Goal: Find specific page/section: Find specific page/section

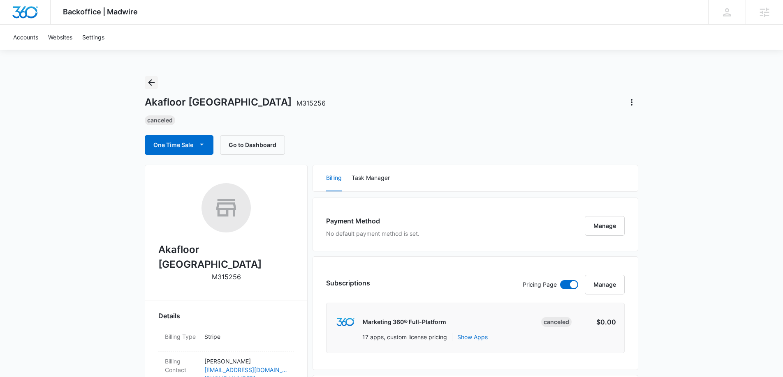
click at [152, 79] on icon "Back" at bounding box center [151, 83] width 10 height 10
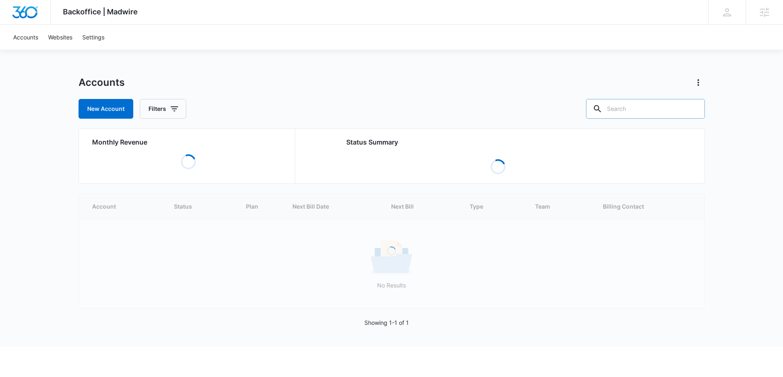
click at [627, 115] on input "text" at bounding box center [645, 109] width 119 height 20
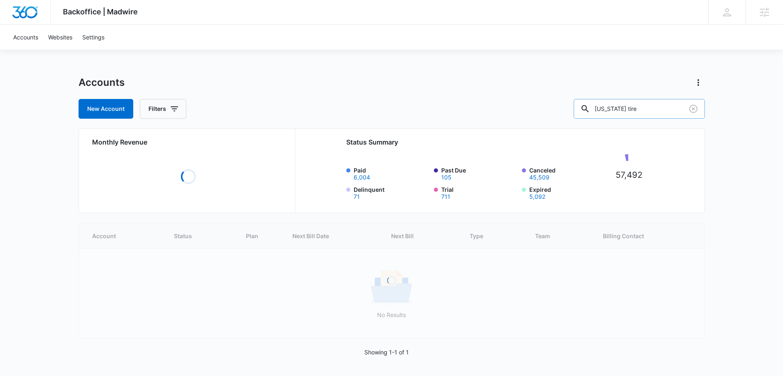
type input "[US_STATE] tire"
